Goal: Check status: Check status

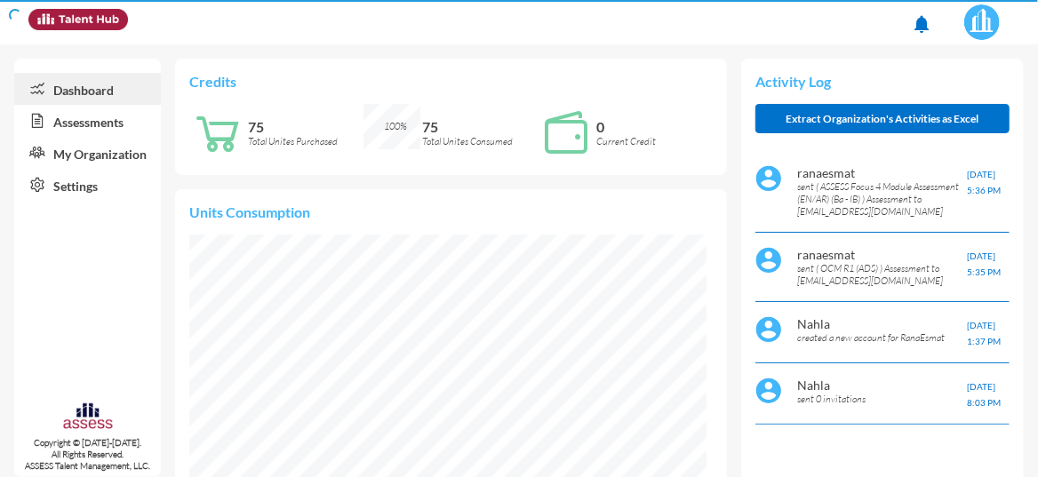
scroll to position [115, 230]
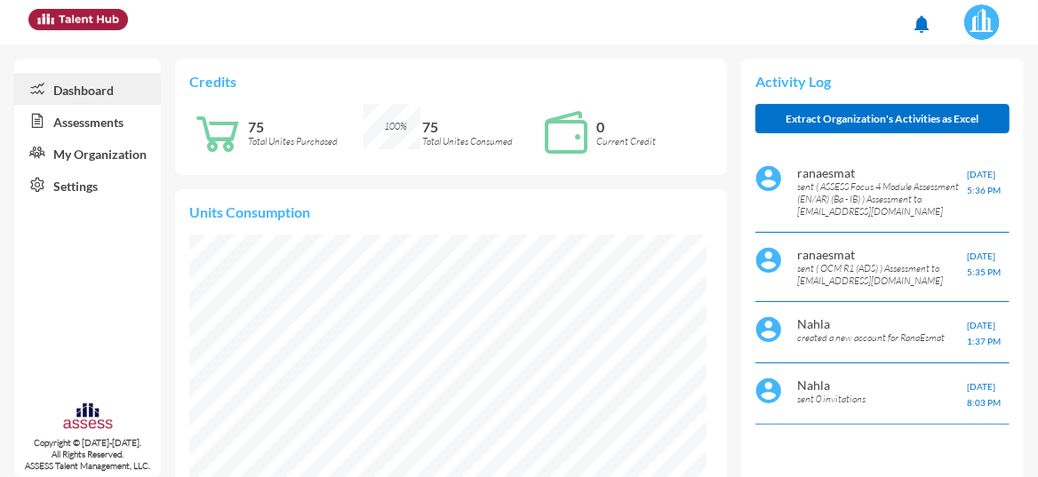
click at [91, 125] on link "Assessments" at bounding box center [87, 121] width 147 height 32
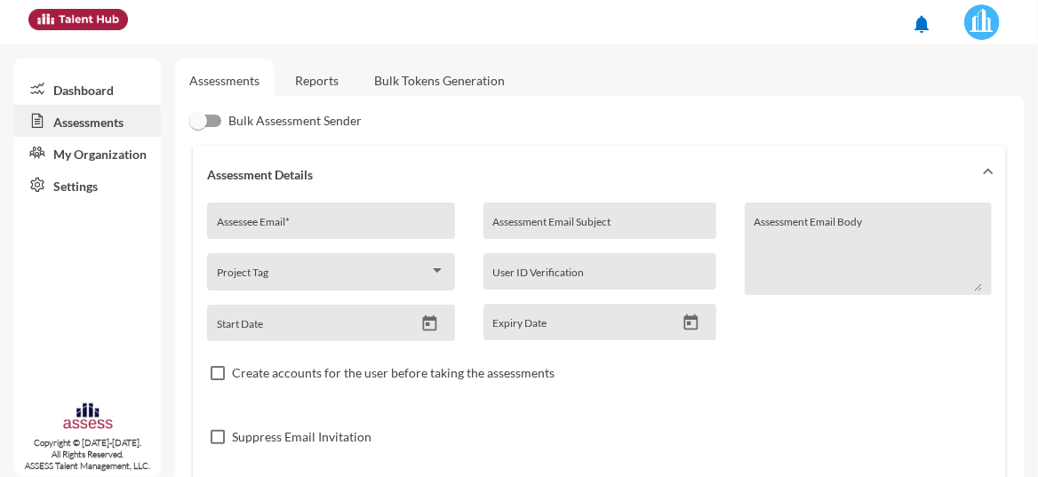
click at [330, 85] on link "Reports" at bounding box center [317, 81] width 72 height 44
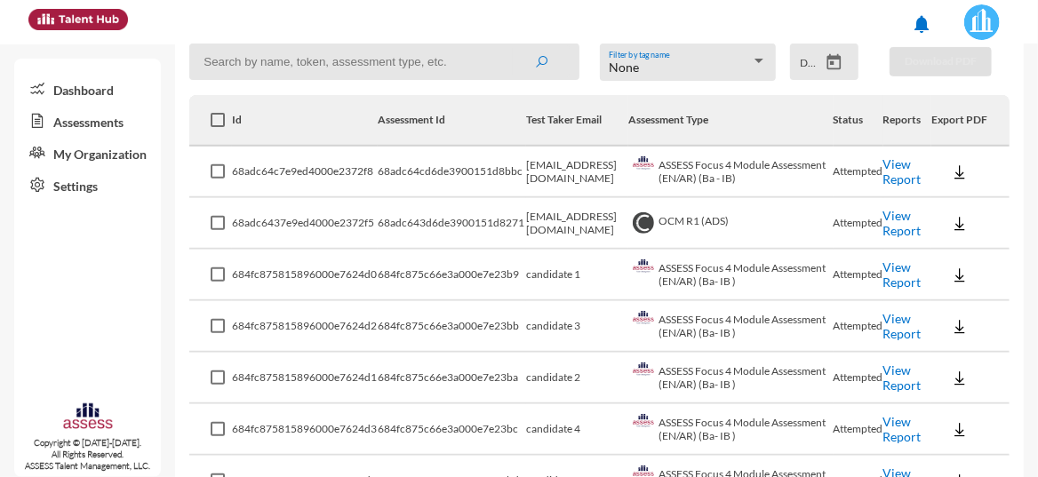
scroll to position [267, 0]
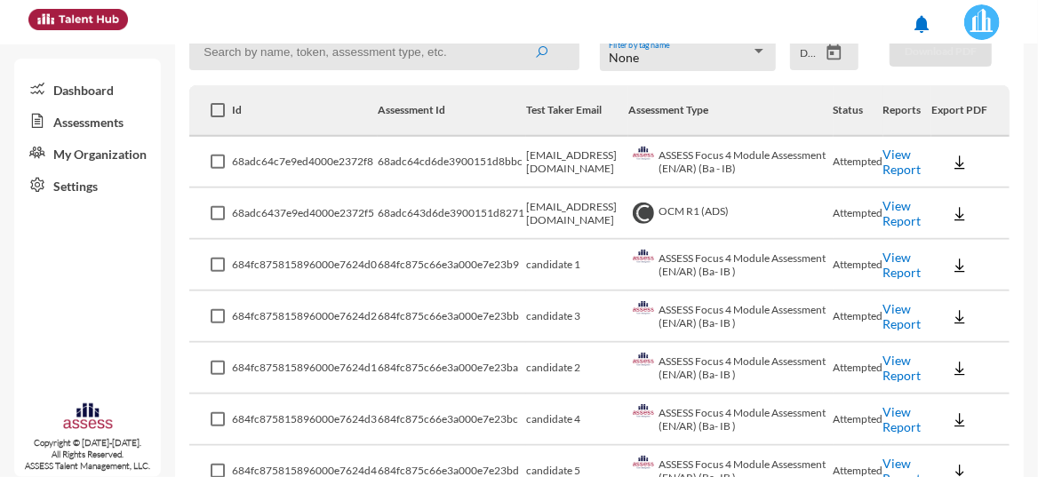
click at [886, 170] on link "View Report" at bounding box center [902, 162] width 38 height 30
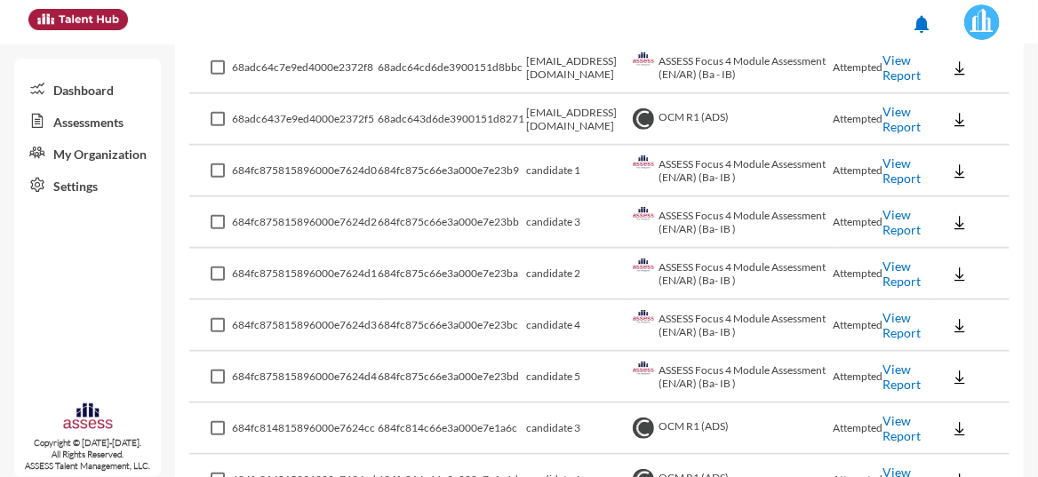
scroll to position [355, 0]
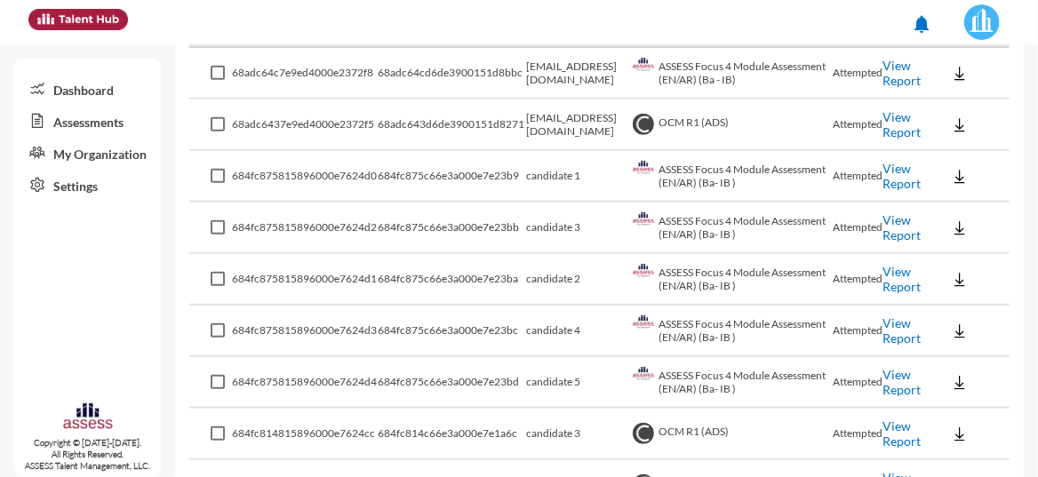
click at [891, 112] on link "View Report" at bounding box center [902, 124] width 38 height 30
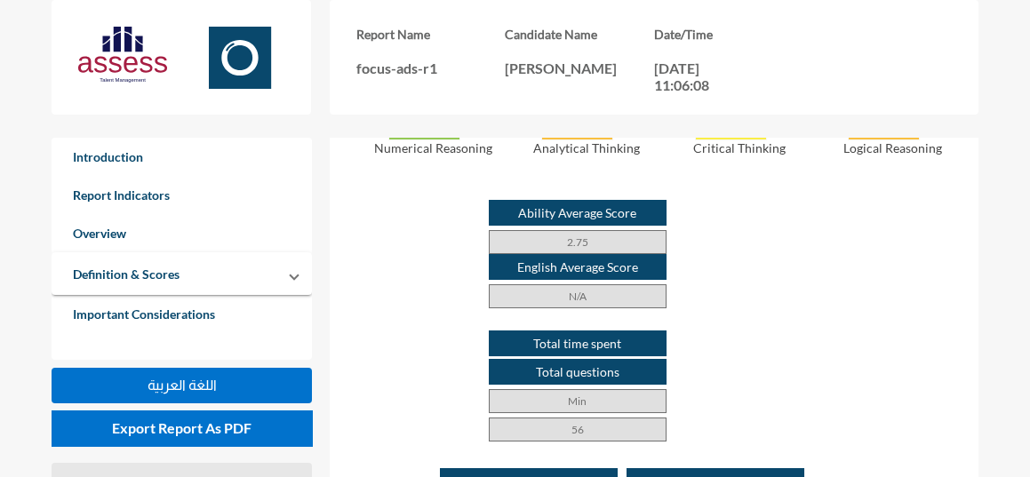
scroll to position [918, 0]
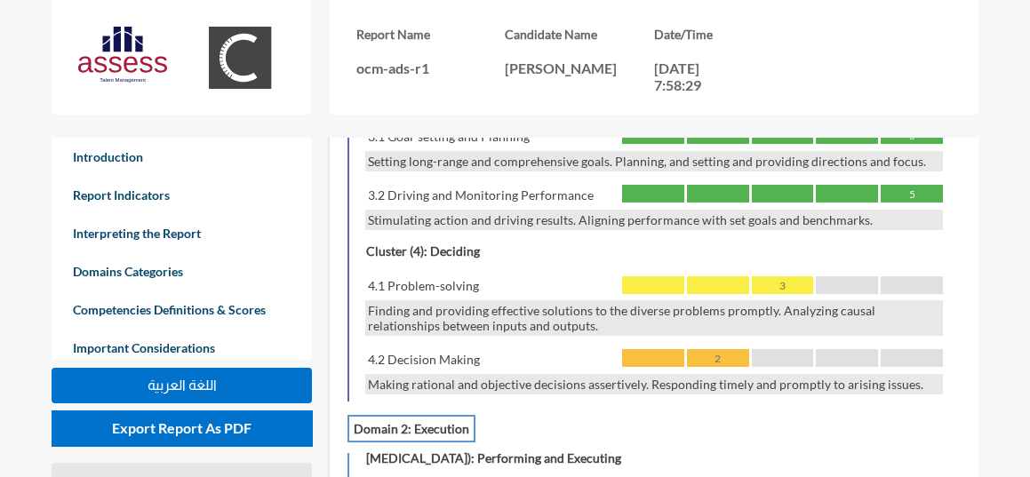
scroll to position [1749, 0]
